Goal: Information Seeking & Learning: Learn about a topic

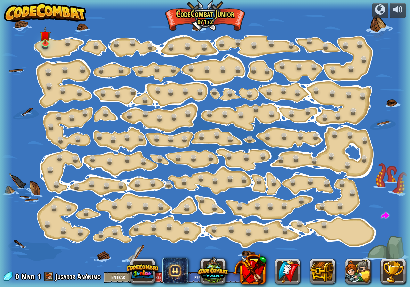
select select "es-ES"
click at [46, 49] on div at bounding box center [45, 46] width 6 height 5
click at [45, 43] on link at bounding box center [45, 42] width 13 height 13
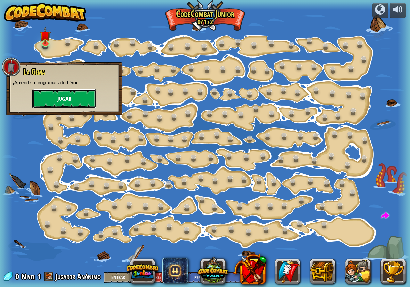
click at [68, 99] on button "Jugar" at bounding box center [64, 98] width 64 height 19
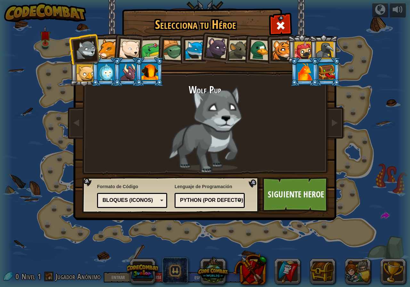
click at [125, 50] on div at bounding box center [129, 49] width 21 height 21
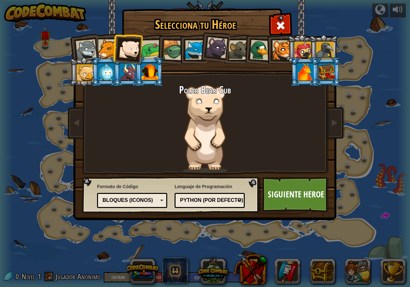
click at [99, 49] on div at bounding box center [108, 49] width 20 height 20
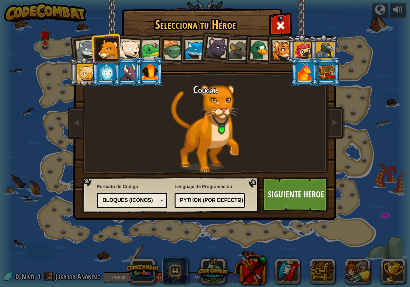
click at [216, 47] on div at bounding box center [216, 47] width 21 height 21
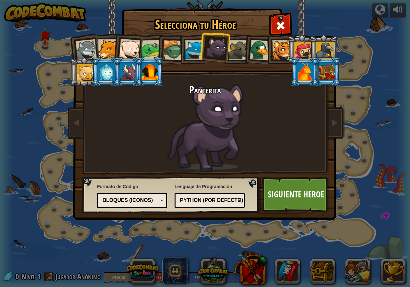
click at [189, 49] on div at bounding box center [195, 50] width 20 height 20
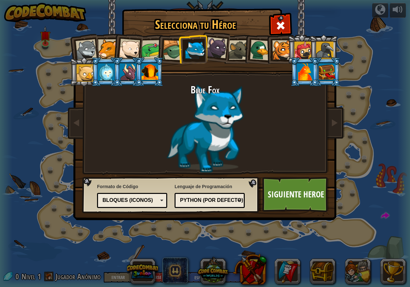
click at [176, 46] on div at bounding box center [173, 50] width 21 height 21
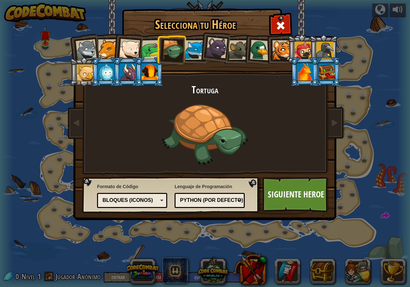
click at [139, 44] on div at bounding box center [129, 49] width 21 height 21
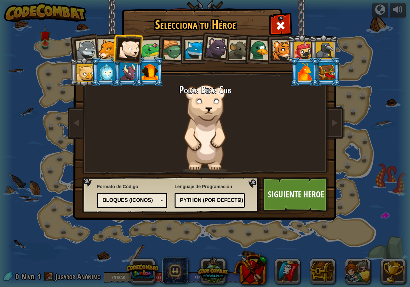
click at [102, 47] on div at bounding box center [108, 49] width 20 height 20
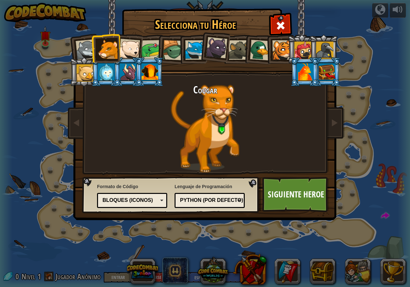
click at [195, 22] on h1 "Selecciona tu Héroe" at bounding box center [195, 24] width 144 height 13
click at [291, 189] on link "Siguiente Heroe" at bounding box center [295, 194] width 67 height 35
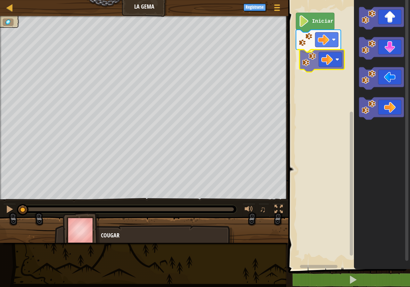
click at [335, 65] on div "Iniciar" at bounding box center [348, 133] width 124 height 273
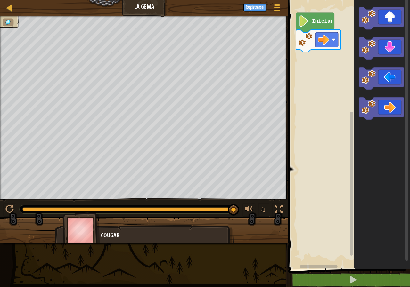
click at [195, 137] on div "Mapa La Gema Menú del Juego Registrarse 1 ההההההההההההההההההההההההההההההההההההה…" at bounding box center [205, 143] width 410 height 287
click at [330, 61] on div "Iniciar" at bounding box center [348, 133] width 124 height 273
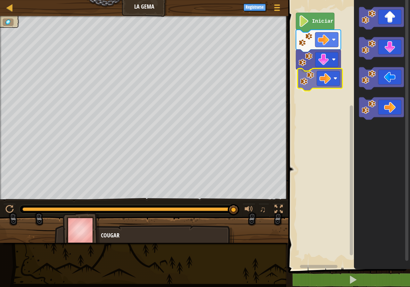
click at [316, 83] on div "Iniciar" at bounding box center [348, 133] width 124 height 273
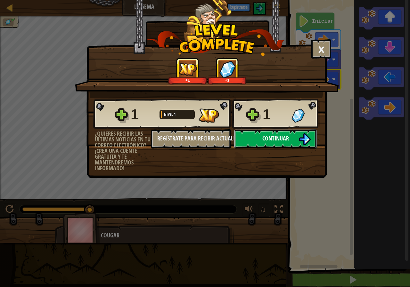
click at [293, 135] on button "Continuar" at bounding box center [275, 138] width 83 height 19
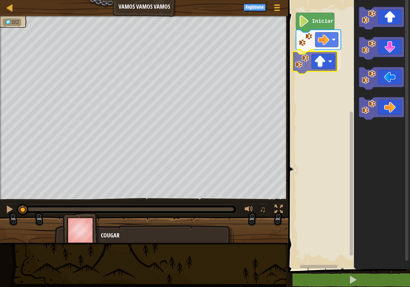
click at [311, 67] on div "Iniciar" at bounding box center [348, 133] width 124 height 273
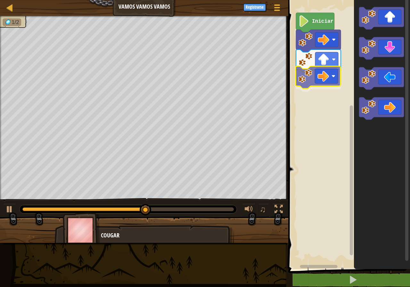
click at [314, 76] on div "Iniciar" at bounding box center [348, 133] width 124 height 273
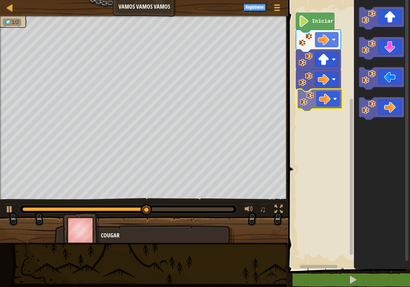
click at [317, 97] on div "Iniciar" at bounding box center [348, 133] width 124 height 273
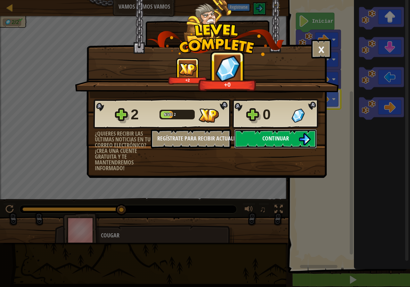
click at [295, 134] on button "Continuar" at bounding box center [275, 138] width 83 height 19
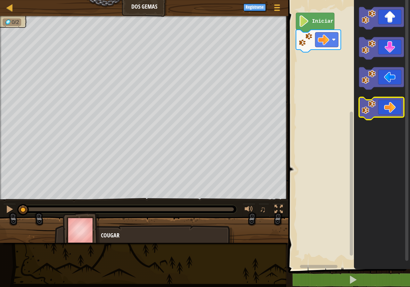
click at [378, 107] on icon "Espacio de trabajo de Blockly" at bounding box center [381, 108] width 45 height 22
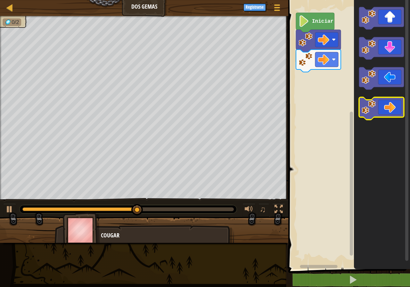
click at [387, 111] on icon "Espacio de trabajo de Blockly" at bounding box center [381, 108] width 45 height 22
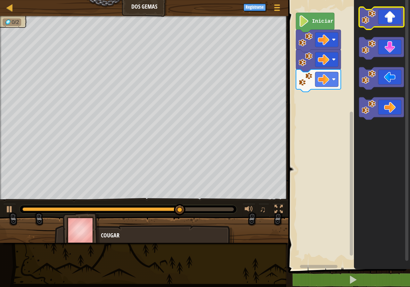
click at [383, 24] on icon "Espacio de trabajo de Blockly" at bounding box center [381, 18] width 45 height 22
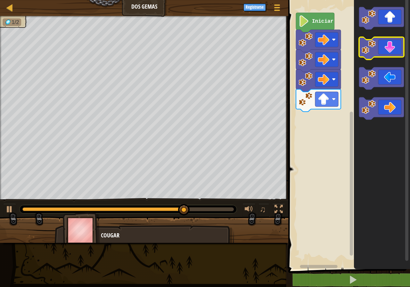
click at [384, 51] on icon "Espacio de trabajo de Blockly" at bounding box center [381, 48] width 45 height 22
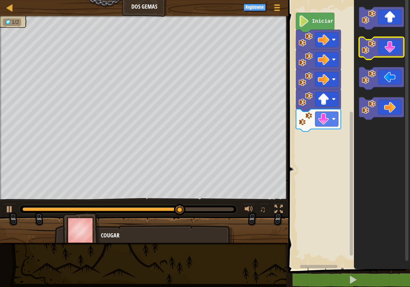
click at [384, 50] on icon "Espacio de trabajo de Blockly" at bounding box center [381, 48] width 45 height 22
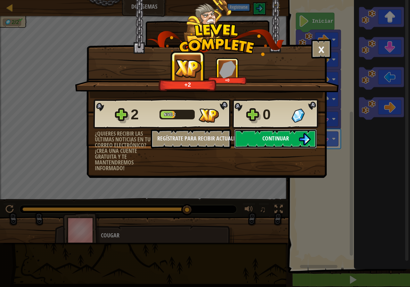
click at [297, 137] on button "Continuar" at bounding box center [275, 138] width 83 height 19
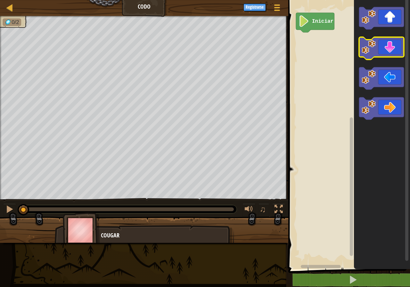
click at [384, 48] on icon "Espacio de trabajo de Blockly" at bounding box center [381, 48] width 45 height 22
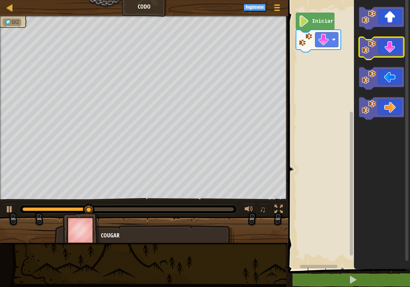
click at [384, 48] on icon "Espacio de trabajo de Blockly" at bounding box center [381, 48] width 45 height 22
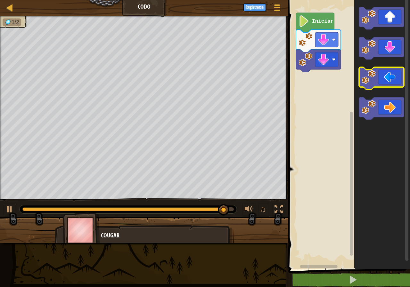
click at [386, 75] on icon "Espacio de trabajo de Blockly" at bounding box center [381, 78] width 45 height 22
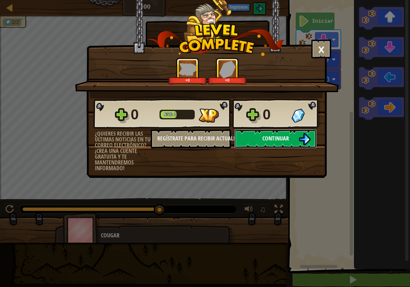
click at [295, 132] on button "Continuar" at bounding box center [275, 138] width 83 height 19
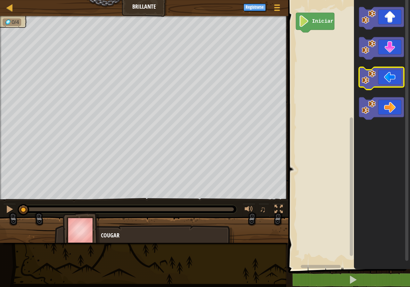
click at [383, 85] on icon "Espacio de trabajo de Blockly" at bounding box center [381, 78] width 45 height 22
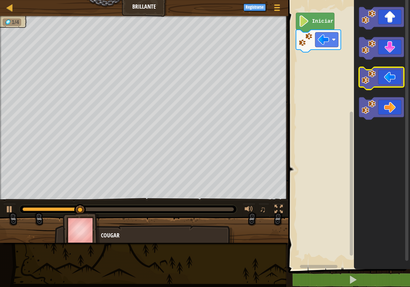
click at [386, 84] on icon "Espacio de trabajo de Blockly" at bounding box center [381, 78] width 45 height 22
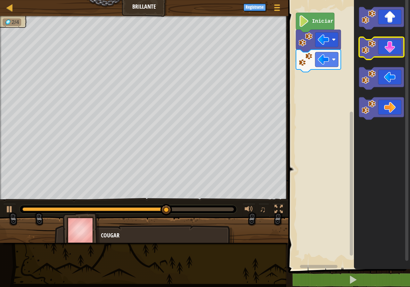
click at [376, 51] on image "Espacio de trabajo de Blockly" at bounding box center [369, 47] width 14 height 14
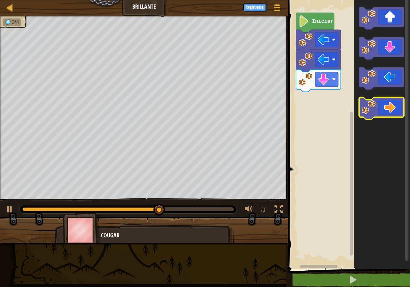
click at [391, 109] on icon "Espacio de trabajo de Blockly" at bounding box center [381, 108] width 45 height 22
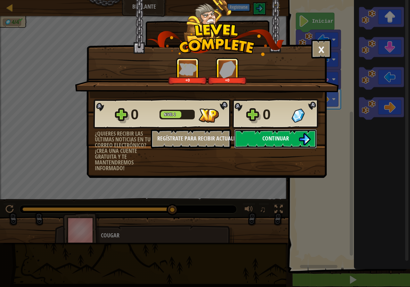
click at [293, 134] on button "Continuar" at bounding box center [275, 138] width 83 height 19
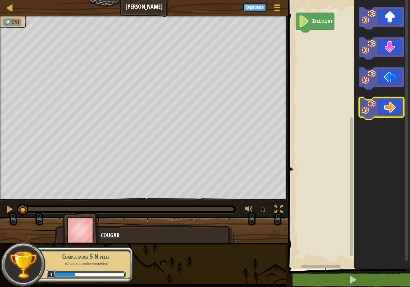
click at [391, 105] on icon "Espacio de trabajo de Blockly" at bounding box center [381, 108] width 45 height 22
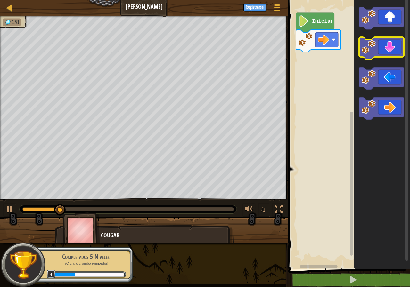
click at [388, 55] on icon "Espacio de trabajo de Blockly" at bounding box center [381, 48] width 45 height 22
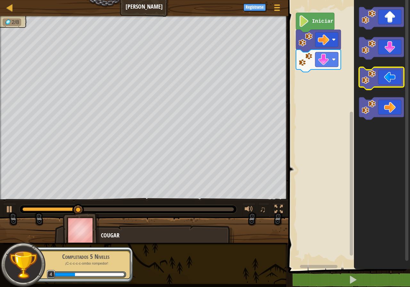
click at [380, 76] on icon "Espacio de trabajo de Blockly" at bounding box center [381, 78] width 45 height 22
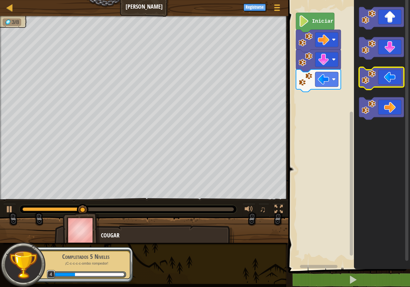
click at [380, 76] on icon "Espacio de trabajo de Blockly" at bounding box center [381, 78] width 45 height 22
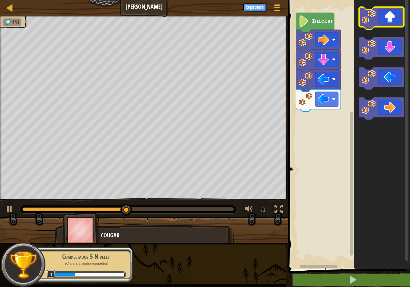
click at [385, 26] on icon "Espacio de trabajo de Blockly" at bounding box center [381, 18] width 45 height 22
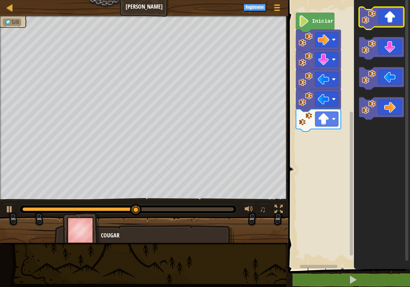
click at [385, 26] on icon "Espacio de trabajo de Blockly" at bounding box center [381, 18] width 45 height 22
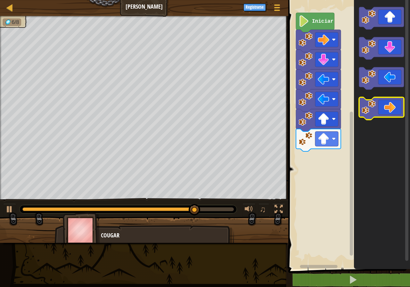
click at [389, 111] on icon "Espacio de trabajo de Blockly" at bounding box center [381, 108] width 45 height 22
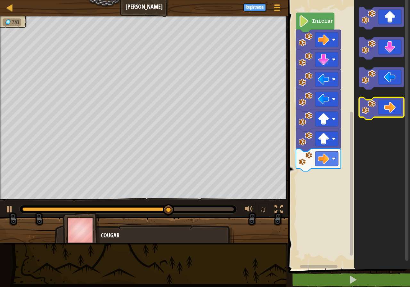
click at [389, 111] on icon "Espacio de trabajo de Blockly" at bounding box center [381, 108] width 45 height 22
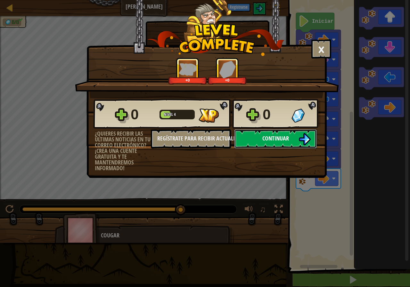
click at [286, 132] on button "Continuar" at bounding box center [275, 138] width 83 height 19
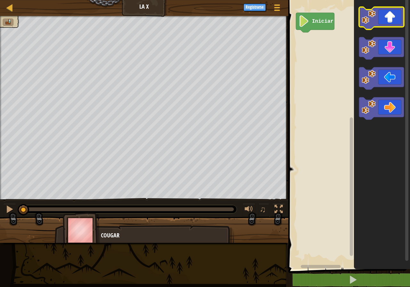
click at [381, 21] on icon "Espacio de trabajo de Blockly" at bounding box center [381, 18] width 45 height 22
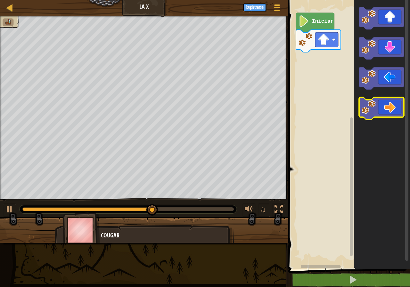
click at [389, 106] on icon "Espacio de trabajo de Blockly" at bounding box center [381, 108] width 45 height 22
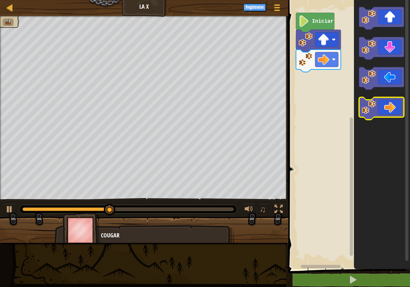
click at [389, 106] on icon "Espacio de trabajo de Blockly" at bounding box center [381, 108] width 45 height 22
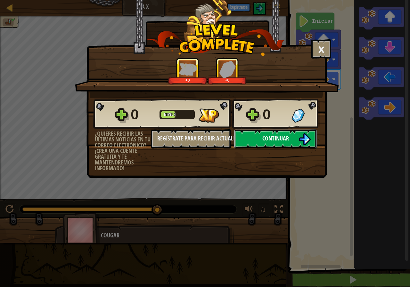
click at [278, 140] on span "Continuar" at bounding box center [275, 139] width 27 height 8
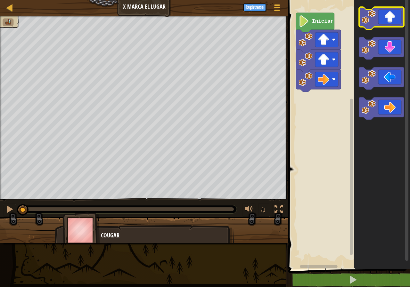
click at [376, 16] on icon "Espacio de trabajo de Blockly" at bounding box center [381, 18] width 45 height 22
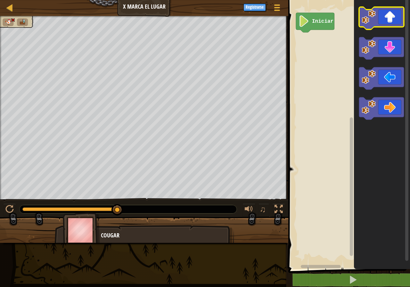
click at [375, 25] on icon "Espacio de trabajo de Blockly" at bounding box center [381, 18] width 45 height 22
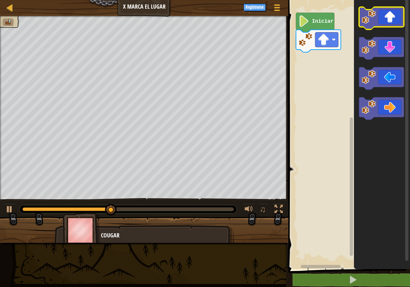
click at [373, 22] on image "Espacio de trabajo de Blockly" at bounding box center [369, 17] width 14 height 14
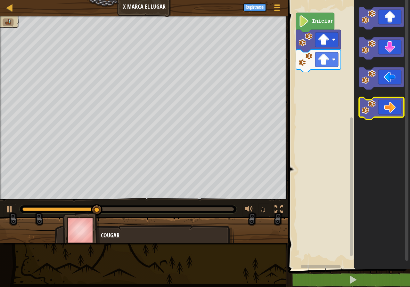
click at [391, 106] on icon "Espacio de trabajo de Blockly" at bounding box center [381, 108] width 45 height 22
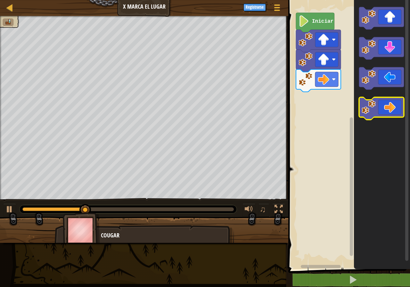
click at [391, 106] on icon "Espacio de trabajo de Blockly" at bounding box center [381, 108] width 45 height 22
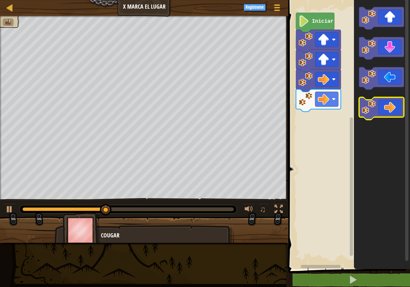
click at [390, 105] on icon "Espacio de trabajo de Blockly" at bounding box center [381, 108] width 45 height 22
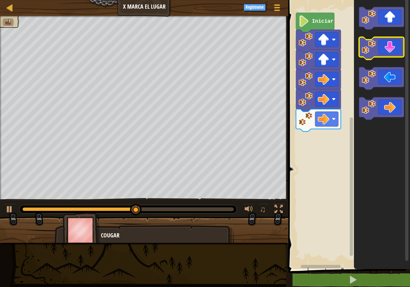
click at [385, 49] on icon "Espacio de trabajo de Blockly" at bounding box center [381, 48] width 45 height 22
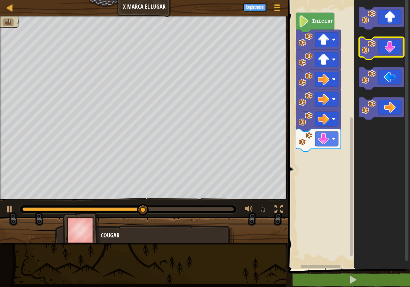
click at [385, 49] on icon "Espacio de trabajo de Blockly" at bounding box center [381, 48] width 45 height 22
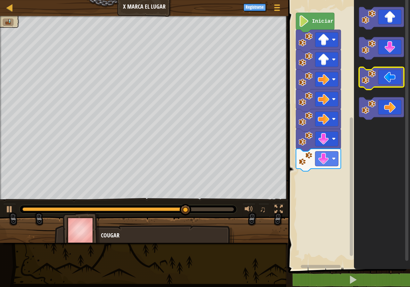
click at [371, 74] on image "Espacio de trabajo de Blockly" at bounding box center [369, 77] width 14 height 14
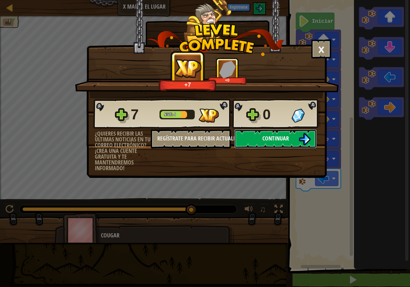
click at [269, 134] on button "Continuar" at bounding box center [275, 138] width 83 height 19
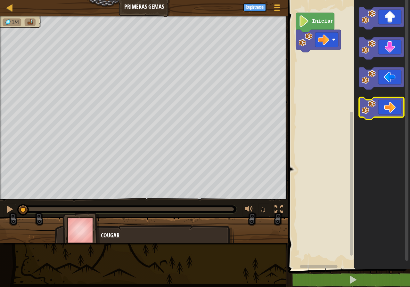
click at [382, 113] on icon "Espacio de trabajo de Blockly" at bounding box center [381, 108] width 45 height 22
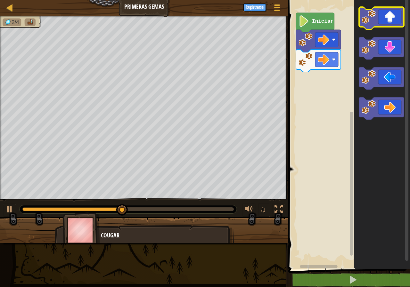
click at [388, 16] on icon "Espacio de trabajo de Blockly" at bounding box center [381, 18] width 45 height 22
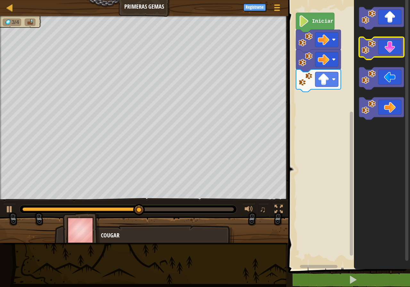
click at [386, 56] on icon "Espacio de trabajo de Blockly" at bounding box center [381, 48] width 45 height 22
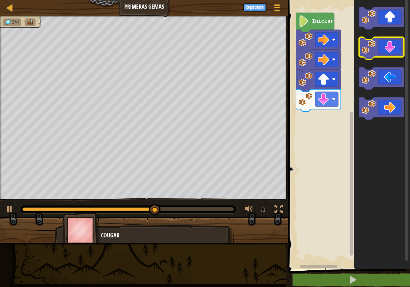
click at [386, 56] on icon "Espacio de trabajo de Blockly" at bounding box center [381, 48] width 45 height 22
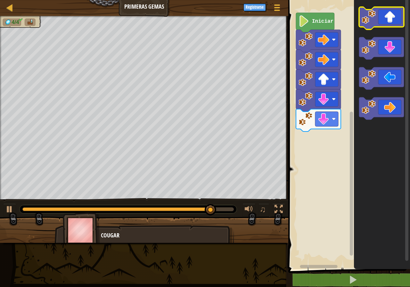
click at [384, 23] on icon "Espacio de trabajo de Blockly" at bounding box center [381, 18] width 45 height 22
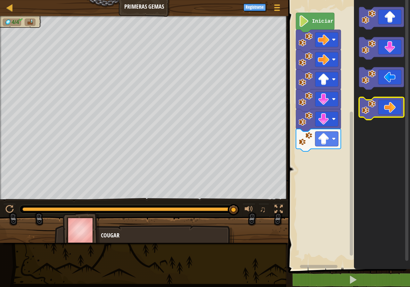
click at [390, 109] on icon "Espacio de trabajo de Blockly" at bounding box center [381, 108] width 45 height 22
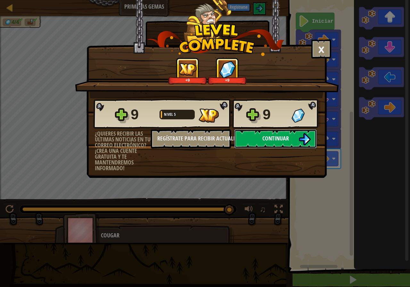
click at [300, 140] on img at bounding box center [305, 139] width 12 height 12
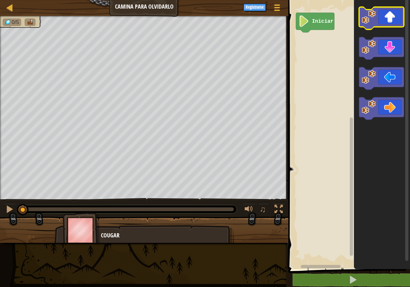
click at [374, 22] on image "Espacio de trabajo de Blockly" at bounding box center [369, 17] width 14 height 14
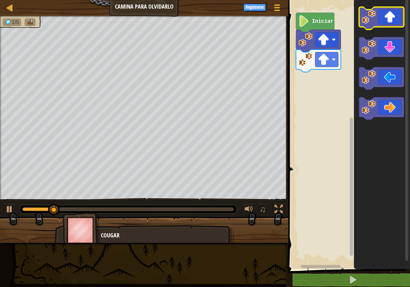
click at [374, 22] on image "Espacio de trabajo de Blockly" at bounding box center [369, 17] width 14 height 14
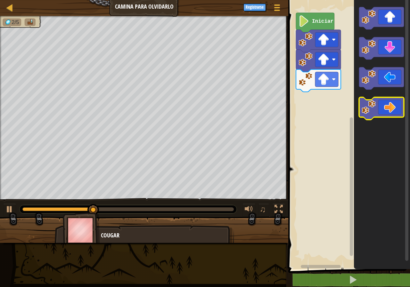
click at [392, 106] on icon "Espacio de trabajo de Blockly" at bounding box center [381, 108] width 45 height 22
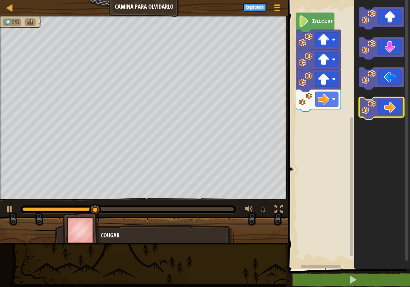
click at [394, 104] on icon "Espacio de trabajo de Blockly" at bounding box center [381, 108] width 45 height 22
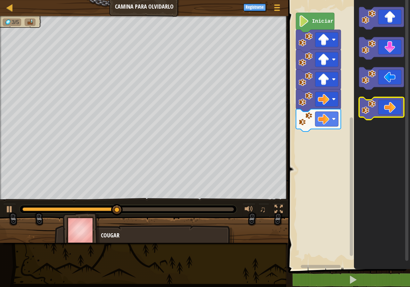
click at [394, 104] on icon "Espacio de trabajo de Blockly" at bounding box center [381, 108] width 45 height 22
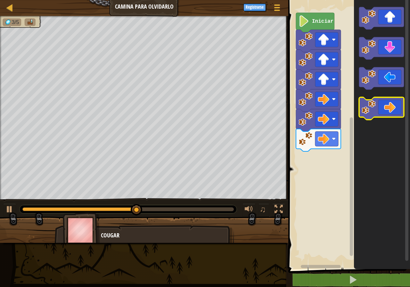
click at [394, 104] on icon "Espacio de trabajo de Blockly" at bounding box center [381, 108] width 45 height 22
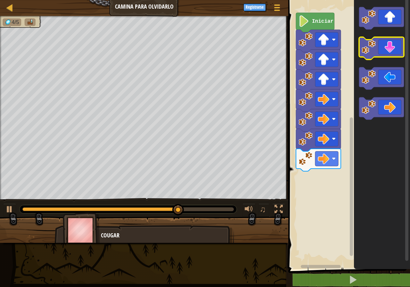
click at [385, 50] on icon "Espacio de trabajo de Blockly" at bounding box center [381, 48] width 45 height 22
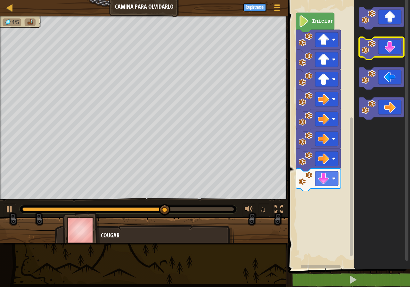
click at [385, 50] on icon "Espacio de trabajo de Blockly" at bounding box center [381, 48] width 45 height 22
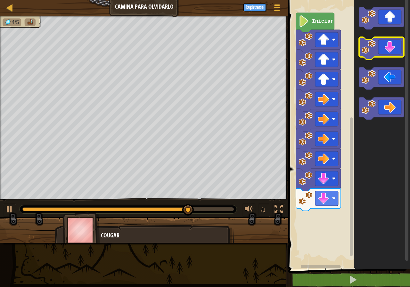
click at [385, 50] on icon "Espacio de trabajo de Blockly" at bounding box center [381, 48] width 45 height 22
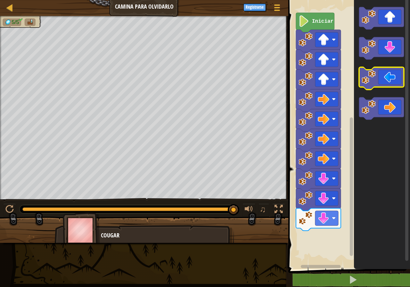
click at [372, 75] on image "Espacio de trabajo de Blockly" at bounding box center [369, 77] width 14 height 14
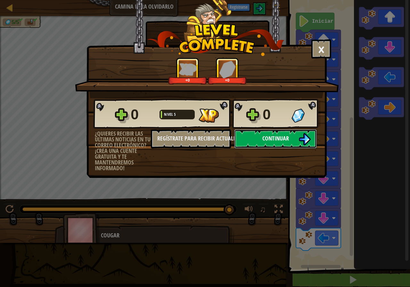
click at [264, 135] on span "Continuar" at bounding box center [275, 139] width 27 height 8
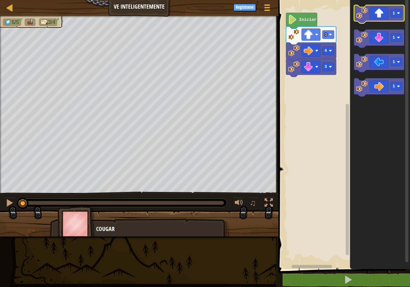
click at [377, 11] on icon "Espacio de trabajo de Blockly" at bounding box center [379, 14] width 50 height 18
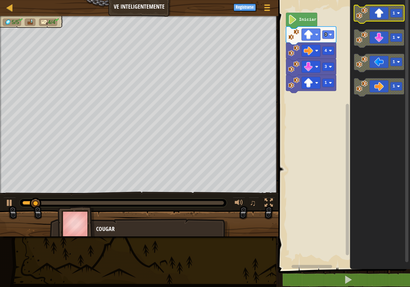
click at [377, 11] on icon "Espacio de trabajo de Blockly" at bounding box center [379, 14] width 50 height 18
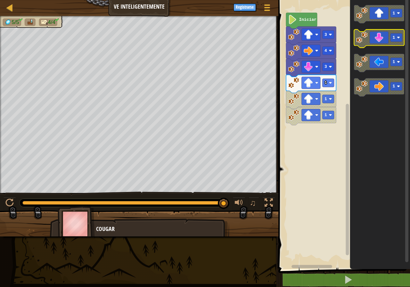
click at [381, 37] on icon "Espacio de trabajo de Blockly" at bounding box center [379, 38] width 50 height 18
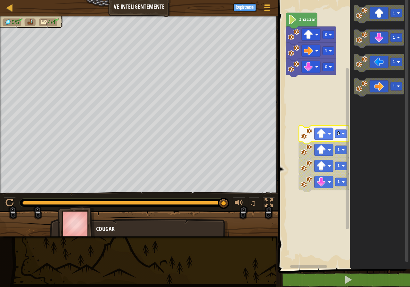
click at [333, 133] on rect "Espacio de trabajo de Blockly" at bounding box center [324, 134] width 19 height 12
click at [332, 132] on rect "Espacio de trabajo de Blockly" at bounding box center [324, 134] width 19 height 12
click at [332, 131] on rect "Espacio de trabajo de Blockly" at bounding box center [324, 134] width 19 height 12
click at [332, 112] on rect "Espacio de trabajo de Blockly" at bounding box center [344, 133] width 134 height 273
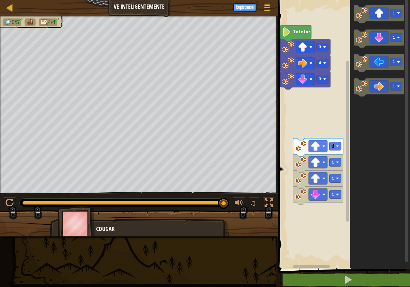
click at [309, 109] on rect "Espacio de trabajo de Blockly" at bounding box center [344, 133] width 134 height 273
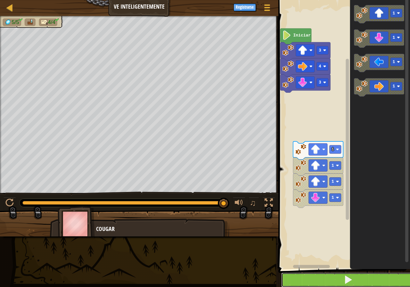
drag, startPoint x: 317, startPoint y: 279, endPoint x: 317, endPoint y: 276, distance: 3.2
click at [317, 277] on button at bounding box center [348, 280] width 134 height 15
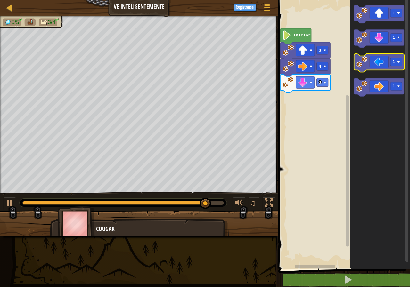
click at [387, 58] on icon "Espacio de trabajo de Blockly" at bounding box center [379, 63] width 50 height 18
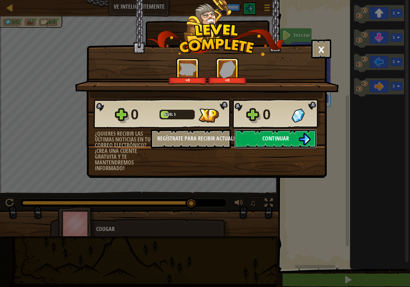
click at [272, 134] on button "Continuar" at bounding box center [275, 138] width 83 height 19
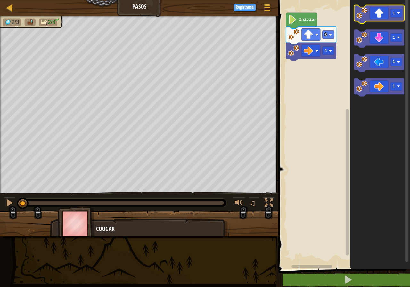
click at [378, 17] on icon "Espacio de trabajo de Blockly" at bounding box center [379, 14] width 50 height 18
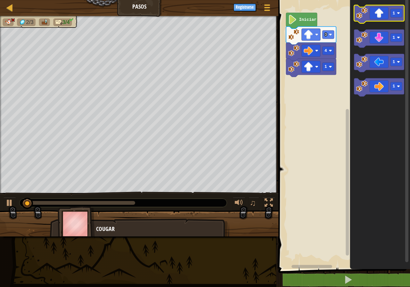
click at [378, 17] on icon "Espacio de trabajo de Blockly" at bounding box center [379, 14] width 50 height 18
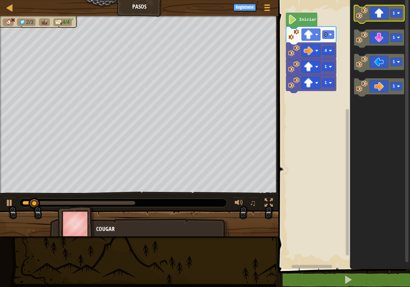
click at [378, 17] on icon "Espacio de trabajo de Blockly" at bounding box center [379, 14] width 50 height 18
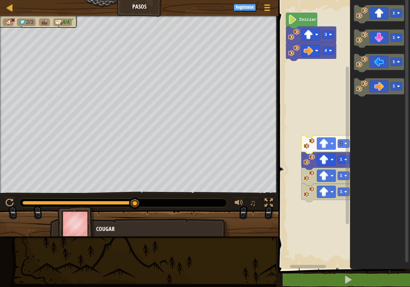
click at [328, 143] on image "Espacio de trabajo de Blockly" at bounding box center [323, 143] width 9 height 9
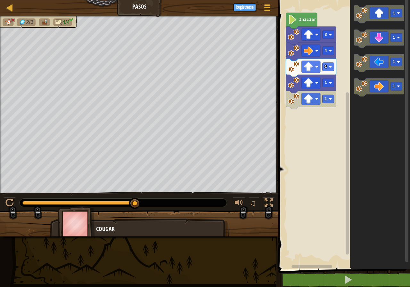
click at [366, 92] on g "1" at bounding box center [379, 88] width 50 height 18
click at [368, 99] on icon "1 1 1 1" at bounding box center [380, 133] width 60 height 273
click at [378, 84] on icon "Espacio de trabajo de Blockly" at bounding box center [379, 88] width 50 height 18
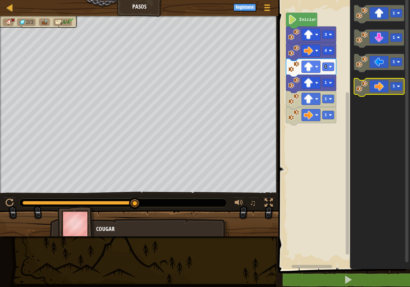
click at [373, 84] on icon "Espacio de trabajo de Blockly" at bounding box center [379, 88] width 50 height 18
click at [369, 91] on icon "Espacio de trabajo de Blockly" at bounding box center [379, 88] width 50 height 18
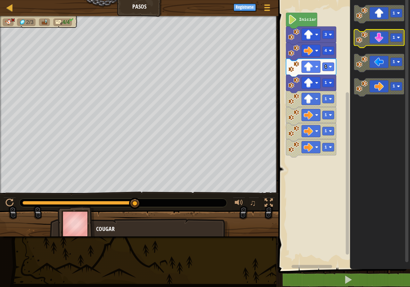
click at [380, 39] on icon "Espacio de trabajo de Blockly" at bounding box center [379, 38] width 50 height 18
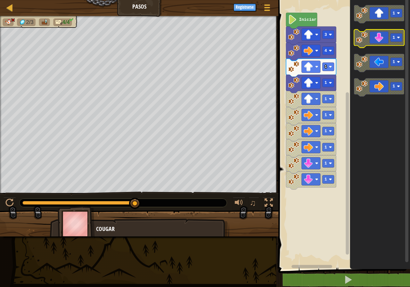
click at [380, 39] on icon "Espacio de trabajo de Blockly" at bounding box center [379, 38] width 50 height 18
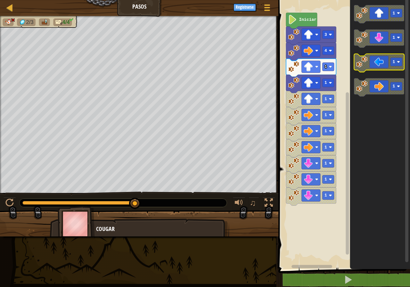
click at [375, 65] on icon "Espacio de trabajo de Blockly" at bounding box center [379, 63] width 50 height 18
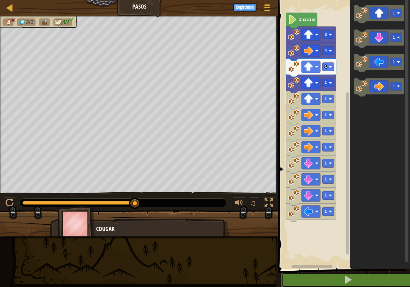
click at [332, 272] on div "1 2 3 go ( 'up' , 3 ) go ( 'right' , 4 ) הההההההההההההההההההההההההההההההההההההה…" at bounding box center [344, 150] width 134 height 295
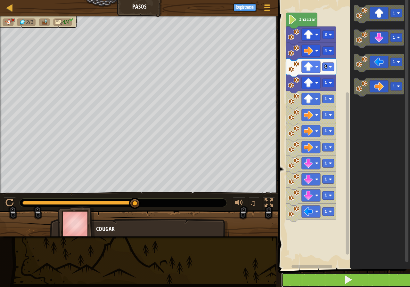
click at [344, 278] on span at bounding box center [348, 280] width 9 height 9
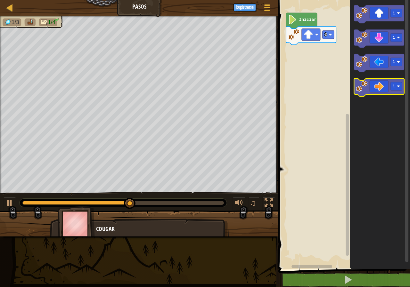
click at [383, 86] on icon "Espacio de trabajo de Blockly" at bounding box center [379, 88] width 50 height 18
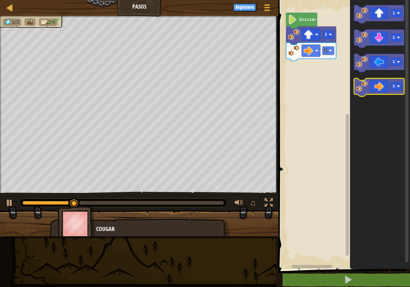
click at [383, 86] on icon "Espacio de trabajo de Blockly" at bounding box center [379, 88] width 50 height 18
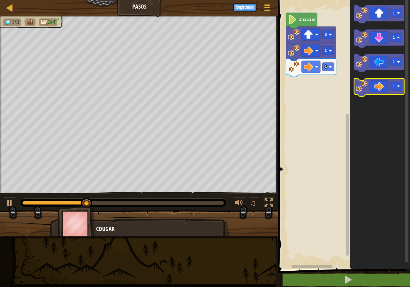
click at [383, 86] on icon "Espacio de trabajo de Blockly" at bounding box center [379, 88] width 50 height 18
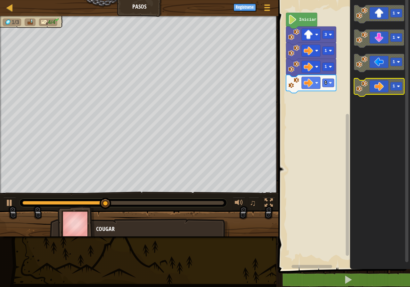
click at [384, 85] on icon "Espacio de trabajo de Blockly" at bounding box center [379, 88] width 50 height 18
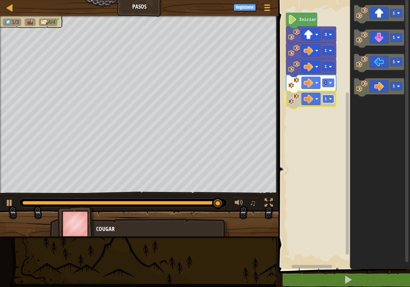
click at [331, 100] on g "1" at bounding box center [329, 99] width 12 height 8
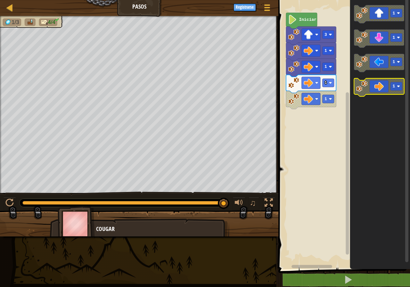
click at [381, 89] on icon "Espacio de trabajo de Blockly" at bounding box center [379, 88] width 50 height 18
click at [386, 88] on icon "Espacio de trabajo de Blockly" at bounding box center [379, 88] width 50 height 18
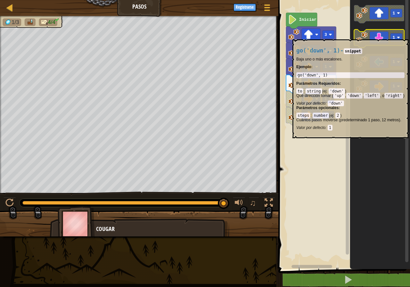
click at [373, 36] on icon "Espacio de trabajo de Blockly" at bounding box center [379, 38] width 50 height 18
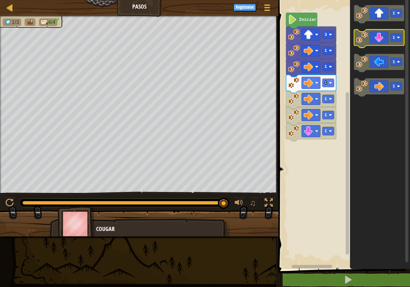
click at [373, 36] on icon "Espacio de trabajo de Blockly" at bounding box center [379, 38] width 50 height 18
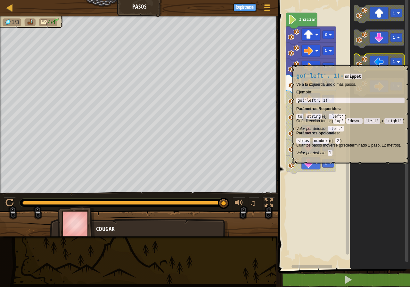
click at [369, 62] on icon "Espacio de trabajo de Blockly" at bounding box center [379, 63] width 50 height 18
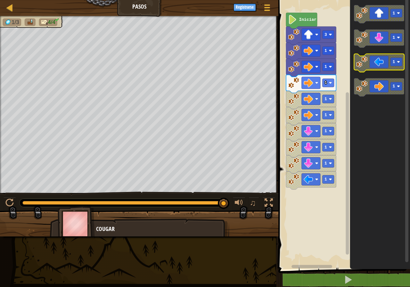
click at [365, 69] on icon "Espacio de trabajo de Blockly" at bounding box center [379, 63] width 50 height 18
click at [302, 23] on icon "Espacio de trabajo de Blockly" at bounding box center [301, 21] width 31 height 16
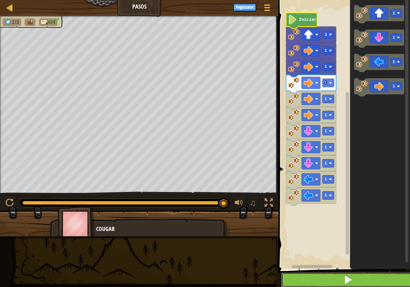
click at [346, 283] on span at bounding box center [348, 280] width 9 height 9
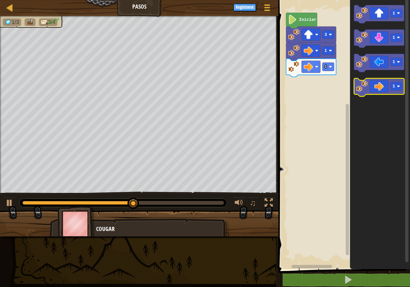
click at [374, 91] on icon "Espacio de trabajo de Blockly" at bounding box center [379, 88] width 50 height 18
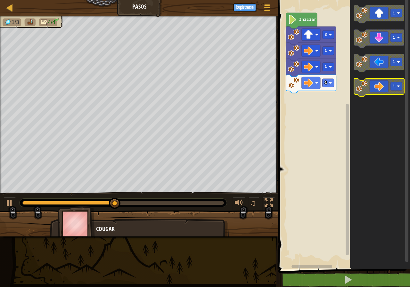
click at [378, 90] on icon "Espacio de trabajo de Blockly" at bounding box center [379, 88] width 50 height 18
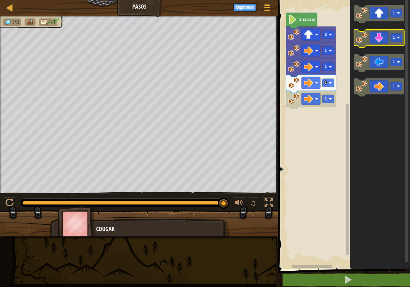
click at [383, 40] on icon "Espacio de trabajo de Blockly" at bounding box center [379, 38] width 50 height 18
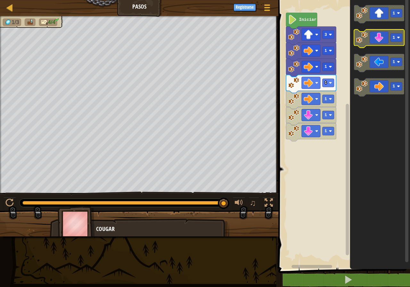
click at [383, 40] on icon "Espacio de trabajo de Blockly" at bounding box center [379, 38] width 50 height 18
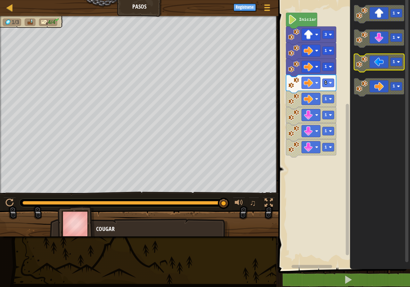
click at [373, 62] on icon "Espacio de trabajo de Blockly" at bounding box center [379, 63] width 50 height 18
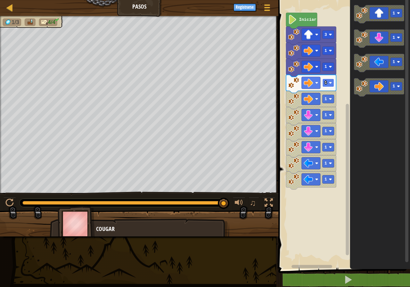
click at [327, 85] on text "1" at bounding box center [326, 82] width 3 height 5
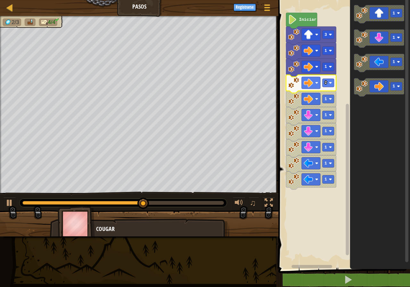
click at [327, 88] on icon "Espacio de trabajo de Blockly" at bounding box center [311, 84] width 50 height 18
click at [326, 87] on rect "Espacio de trabajo de Blockly" at bounding box center [329, 83] width 12 height 8
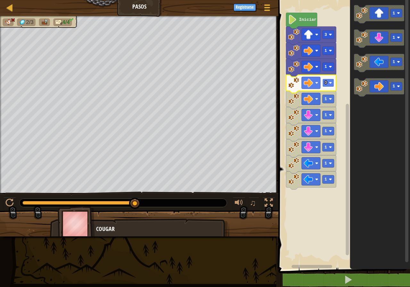
click at [327, 87] on rect "Espacio de trabajo de Blockly" at bounding box center [329, 83] width 12 height 8
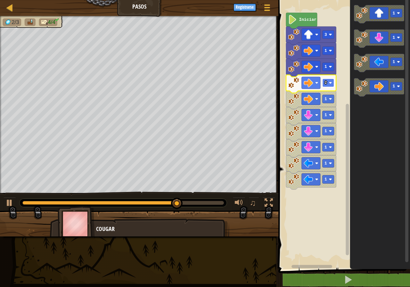
click at [326, 87] on rect "Espacio de trabajo de Blockly" at bounding box center [329, 83] width 12 height 8
click at [326, 87] on icon "Espacio de trabajo de Blockly" at bounding box center [311, 84] width 50 height 18
click at [330, 85] on rect "Espacio de trabajo de Blockly" at bounding box center [329, 83] width 12 height 8
click at [325, 88] on icon "Espacio de trabajo de Blockly" at bounding box center [311, 84] width 50 height 18
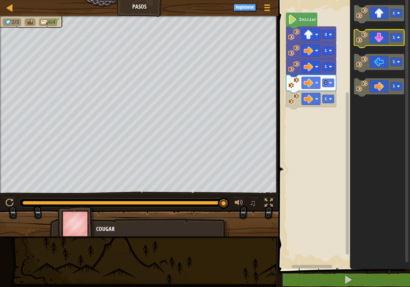
click at [377, 40] on icon "Espacio de trabajo de Blockly" at bounding box center [379, 38] width 50 height 18
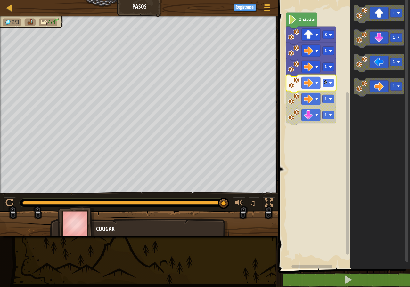
click at [328, 81] on rect "Espacio de trabajo de Blockly" at bounding box center [329, 83] width 12 height 8
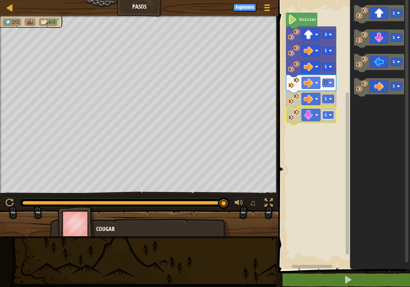
click at [331, 117] on rect "Espacio de trabajo de Blockly" at bounding box center [329, 115] width 12 height 8
click at [329, 105] on icon "Espacio de trabajo de Blockly" at bounding box center [311, 100] width 50 height 18
click at [329, 104] on icon "Espacio de trabajo de Blockly" at bounding box center [311, 100] width 50 height 18
click at [324, 102] on rect "Espacio de trabajo de Blockly" at bounding box center [329, 99] width 12 height 8
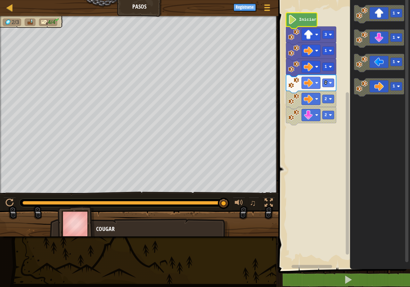
click at [300, 22] on icon "Espacio de trabajo de Blockly" at bounding box center [301, 21] width 31 height 16
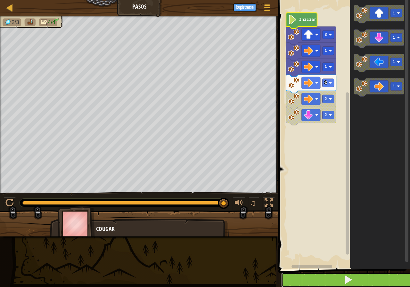
click at [343, 275] on button at bounding box center [348, 280] width 134 height 15
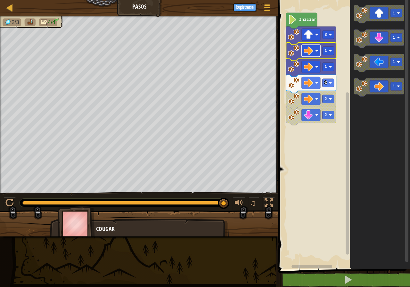
click at [319, 52] on rect "Espacio de trabajo de Blockly" at bounding box center [311, 51] width 19 height 12
click at [330, 52] on image "Espacio de trabajo de Blockly" at bounding box center [330, 50] width 3 height 3
click at [313, 48] on rect "Espacio de trabajo de Blockly" at bounding box center [311, 51] width 19 height 12
click at [328, 51] on rect "Espacio de trabajo de Blockly" at bounding box center [329, 50] width 12 height 8
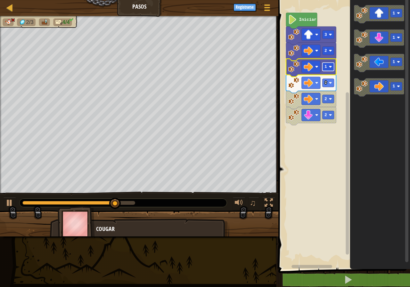
click at [324, 67] on rect "Espacio de trabajo de Blockly" at bounding box center [329, 67] width 12 height 8
click at [323, 50] on rect "Espacio de trabajo de Blockly" at bounding box center [329, 50] width 12 height 8
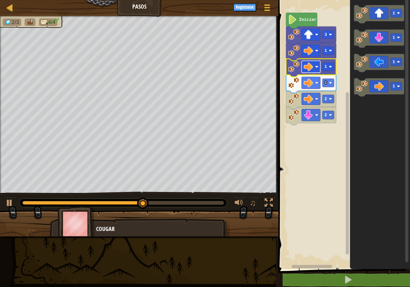
click at [318, 66] on image "Espacio de trabajo de Blockly" at bounding box center [316, 66] width 3 height 3
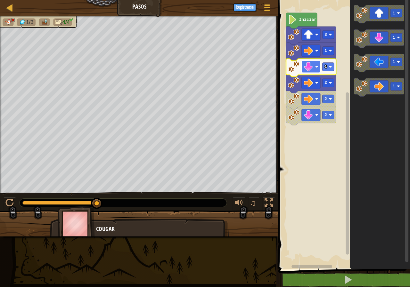
click at [315, 66] on rect "Espacio de trabajo de Blockly" at bounding box center [311, 67] width 19 height 12
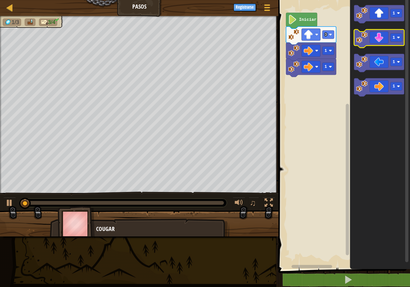
click at [375, 38] on icon "Espacio de trabajo de Blockly" at bounding box center [379, 38] width 50 height 18
